Goal: Obtain resource: Download file/media

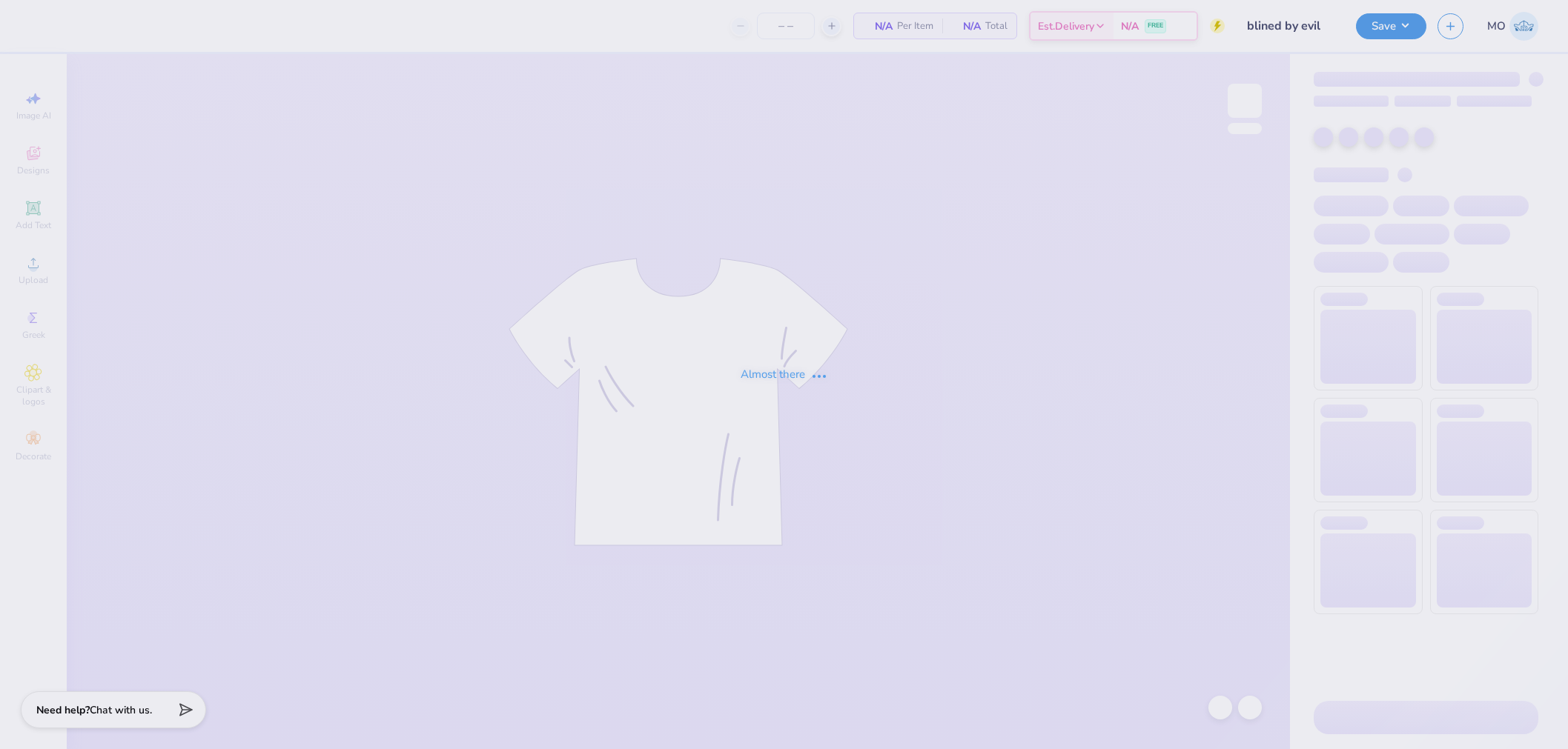
type input "15"
type input "blined by evil"
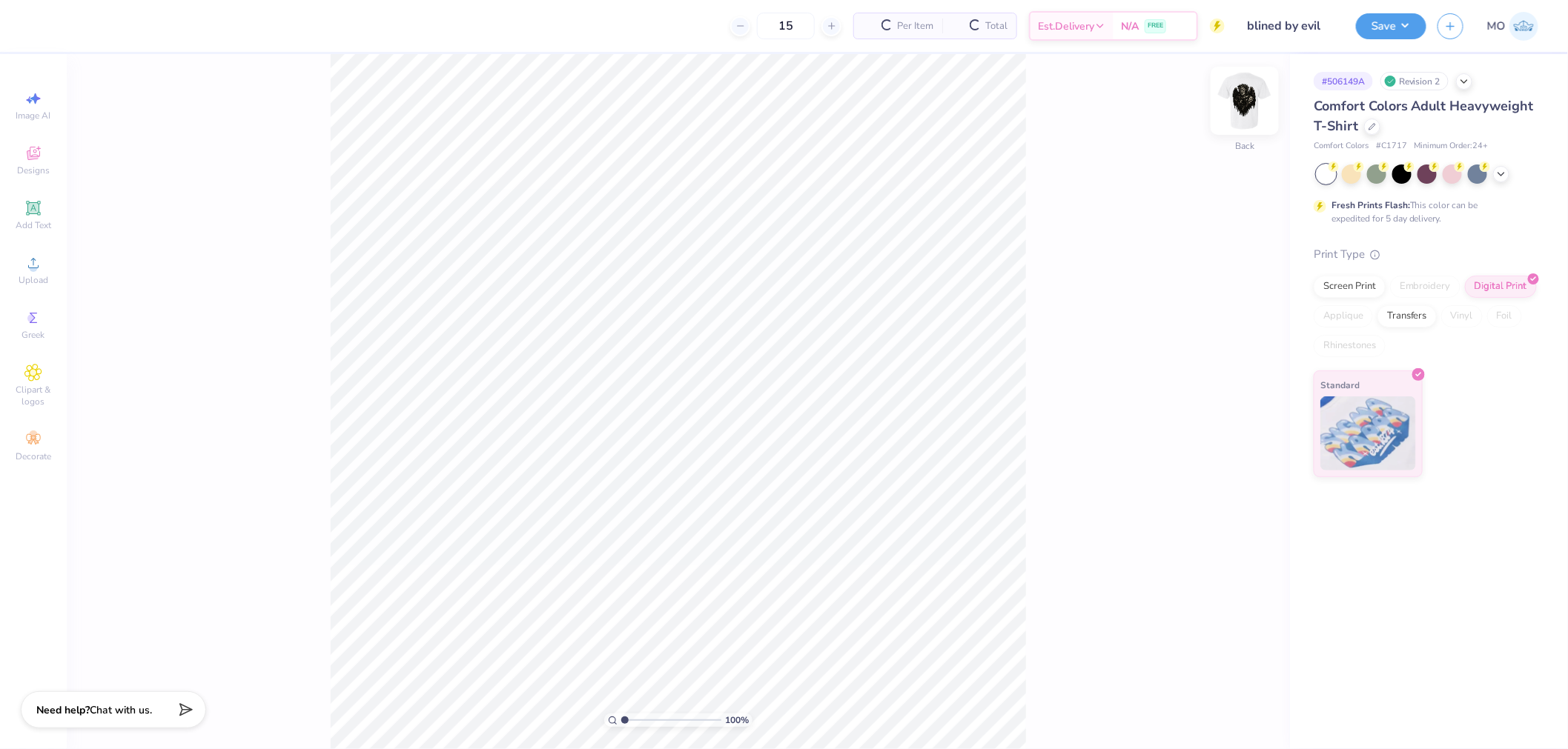
click at [1244, 112] on img at bounding box center [1244, 100] width 60 height 60
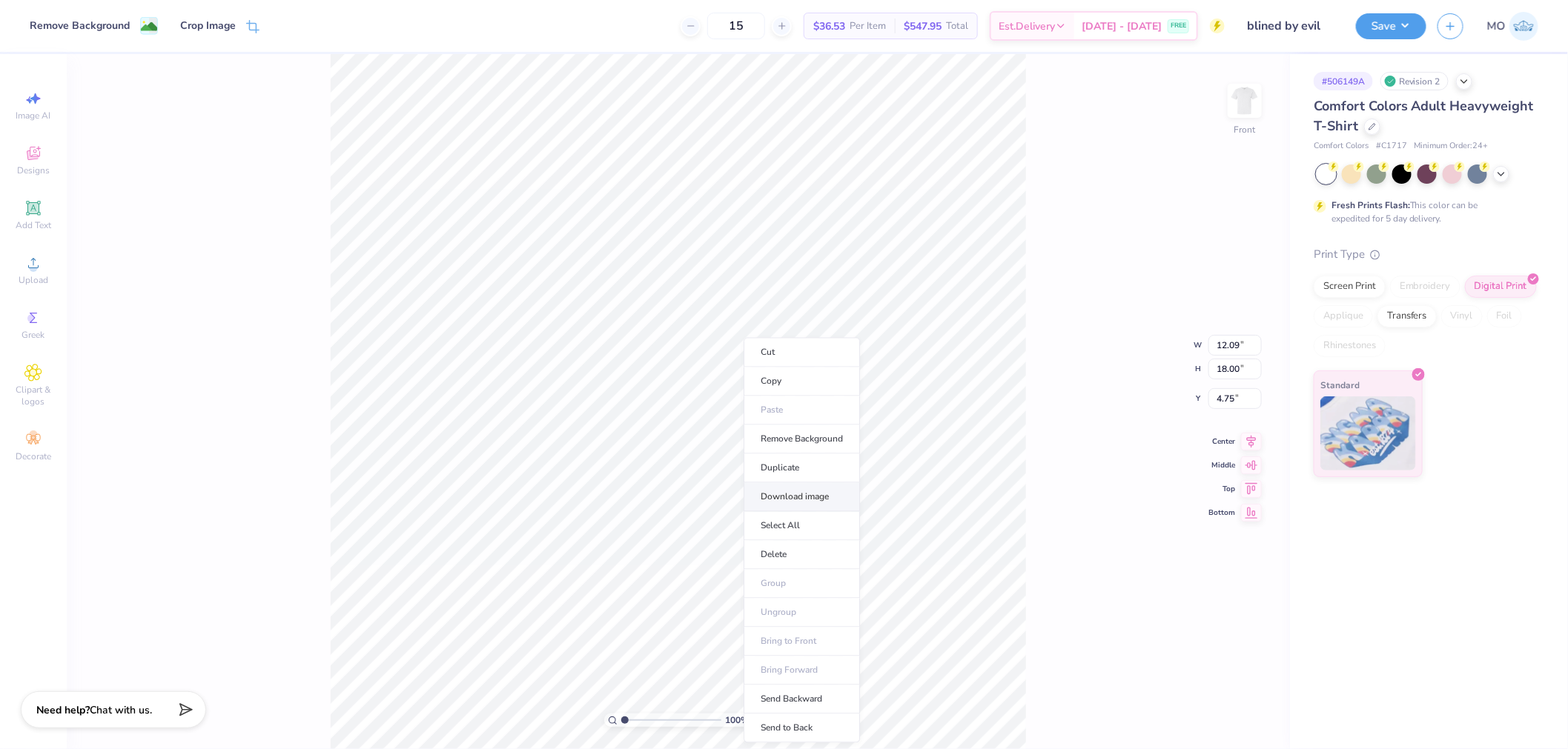
click at [819, 495] on li "Download image" at bounding box center [802, 497] width 116 height 29
click at [1084, 299] on div "100 % Front W 12.09 12.09 " H 18.00 18.00 " Y 4.75 4.75 " Center Middle Top Bot…" at bounding box center [678, 401] width 1224 height 695
click at [1250, 98] on img at bounding box center [1244, 100] width 60 height 60
